Goal: Check status: Check status

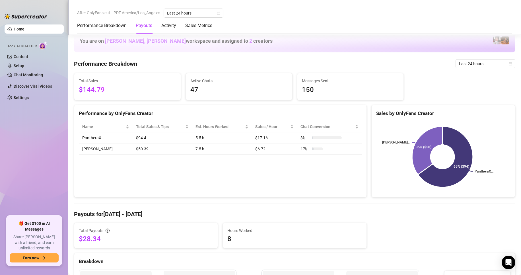
scroll to position [172, 0]
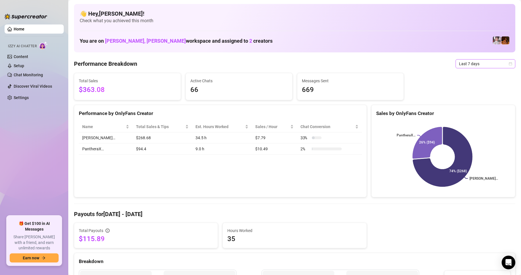
click at [508, 63] on icon "calendar" at bounding box center [509, 63] width 3 height 3
click at [464, 112] on div "Custom date" at bounding box center [480, 111] width 51 height 6
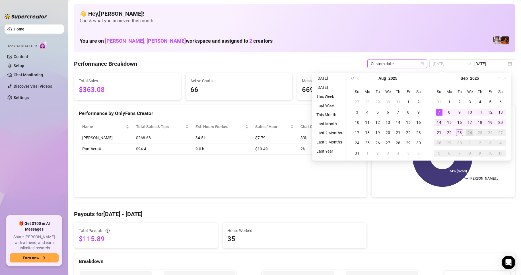
type input "2025-09-14"
click at [437, 121] on div "14" at bounding box center [438, 122] width 7 height 7
type input "2025-09-23"
click at [460, 131] on div "23" at bounding box center [459, 132] width 7 height 7
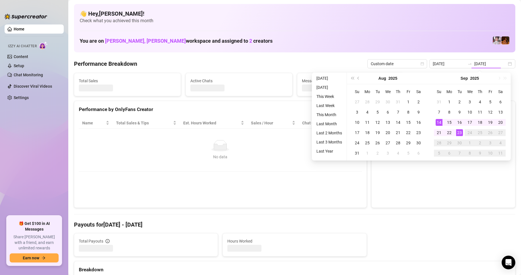
type input "2025-09-14"
type input "2025-09-23"
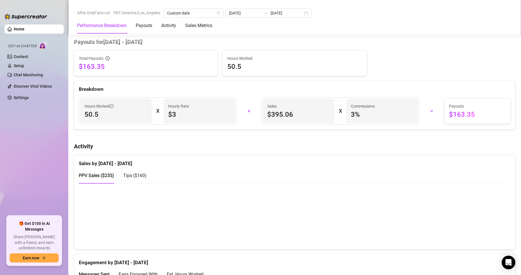
scroll to position [193, 0]
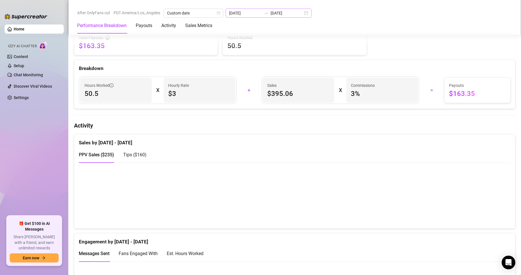
click at [299, 13] on div "2025-09-14 2025-09-23" at bounding box center [269, 13] width 86 height 9
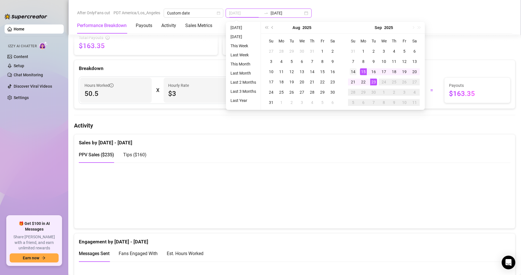
type input "2025-09-14"
click at [351, 71] on div "14" at bounding box center [352, 71] width 7 height 7
type input "2025-09-23"
click at [371, 81] on div "23" at bounding box center [373, 81] width 7 height 7
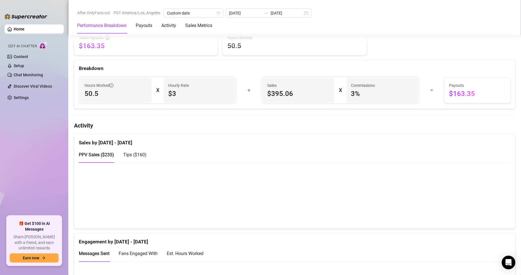
click at [135, 156] on span "Tips ( $160 )" at bounding box center [134, 154] width 23 height 5
drag, startPoint x: 150, startPoint y: 156, endPoint x: 124, endPoint y: 157, distance: 26.5
click at [124, 157] on div "PPV Sales ( $235 ) Tips ( $160 )" at bounding box center [294, 154] width 431 height 16
click at [173, 154] on div "PPV Sales ( $235 ) Tips ( $160 )" at bounding box center [294, 154] width 431 height 16
